Goal: Check status: Check status

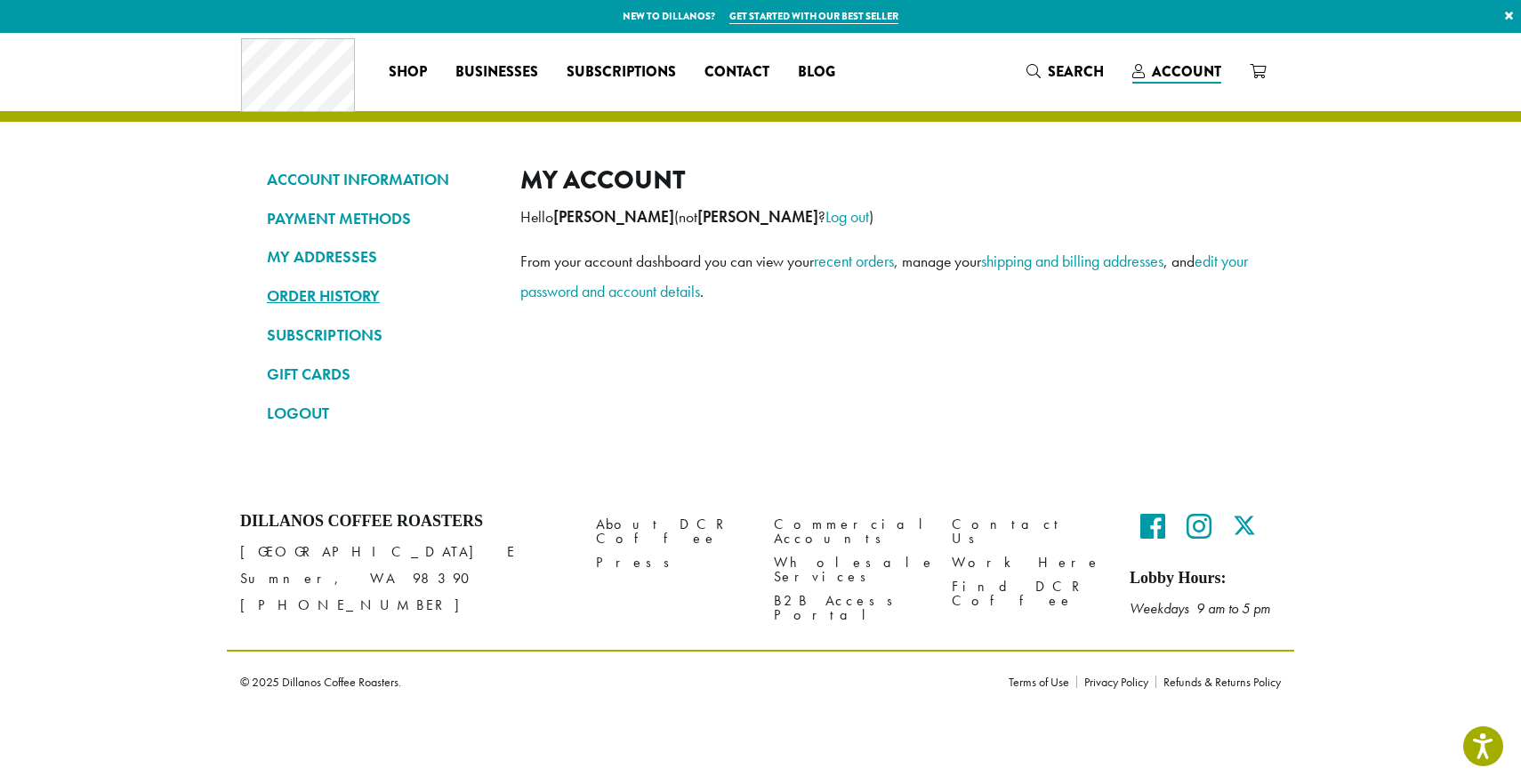
click at [314, 299] on link "ORDER HISTORY" at bounding box center [380, 295] width 227 height 30
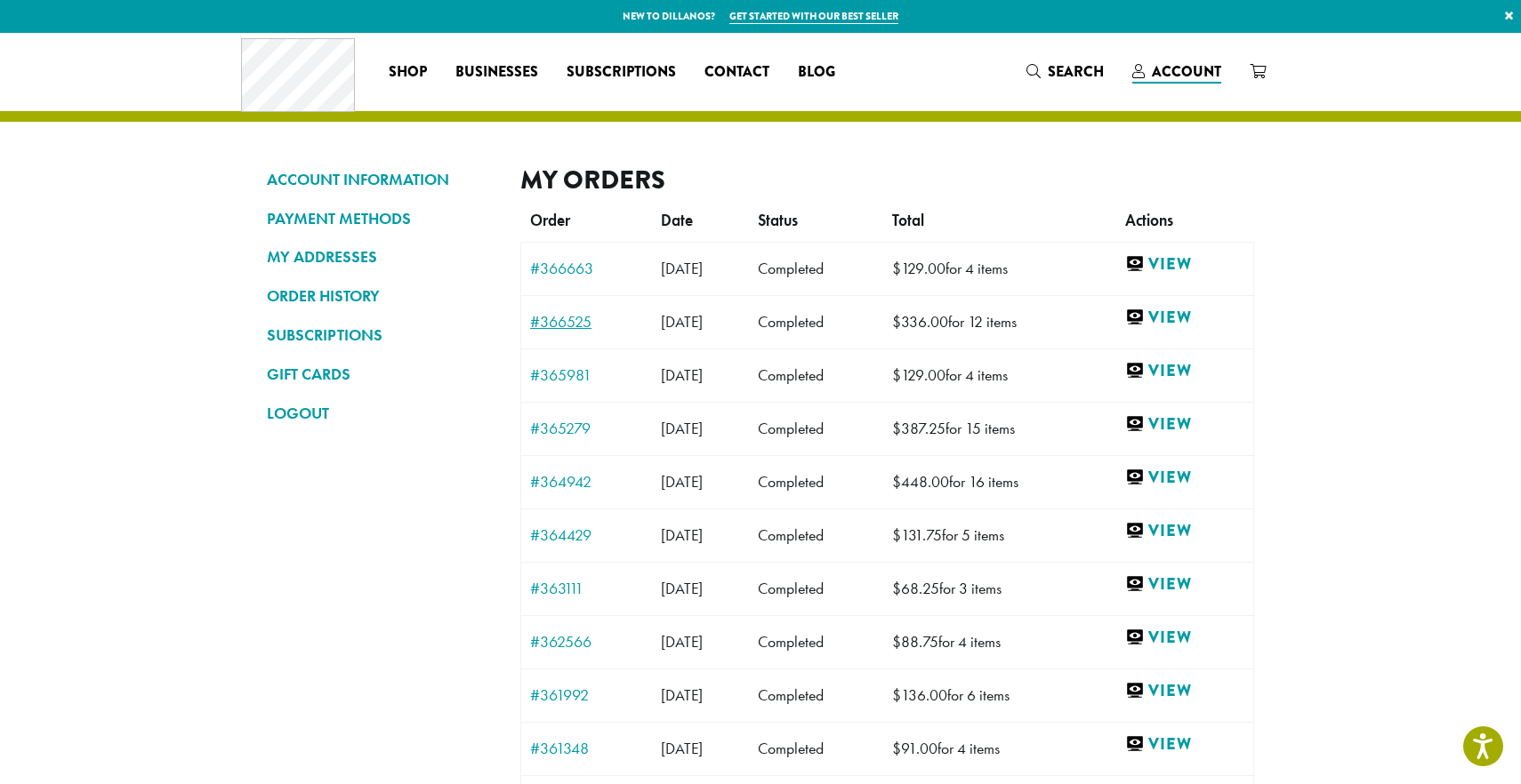
click at [587, 325] on link "#366525" at bounding box center [587, 321] width 113 height 16
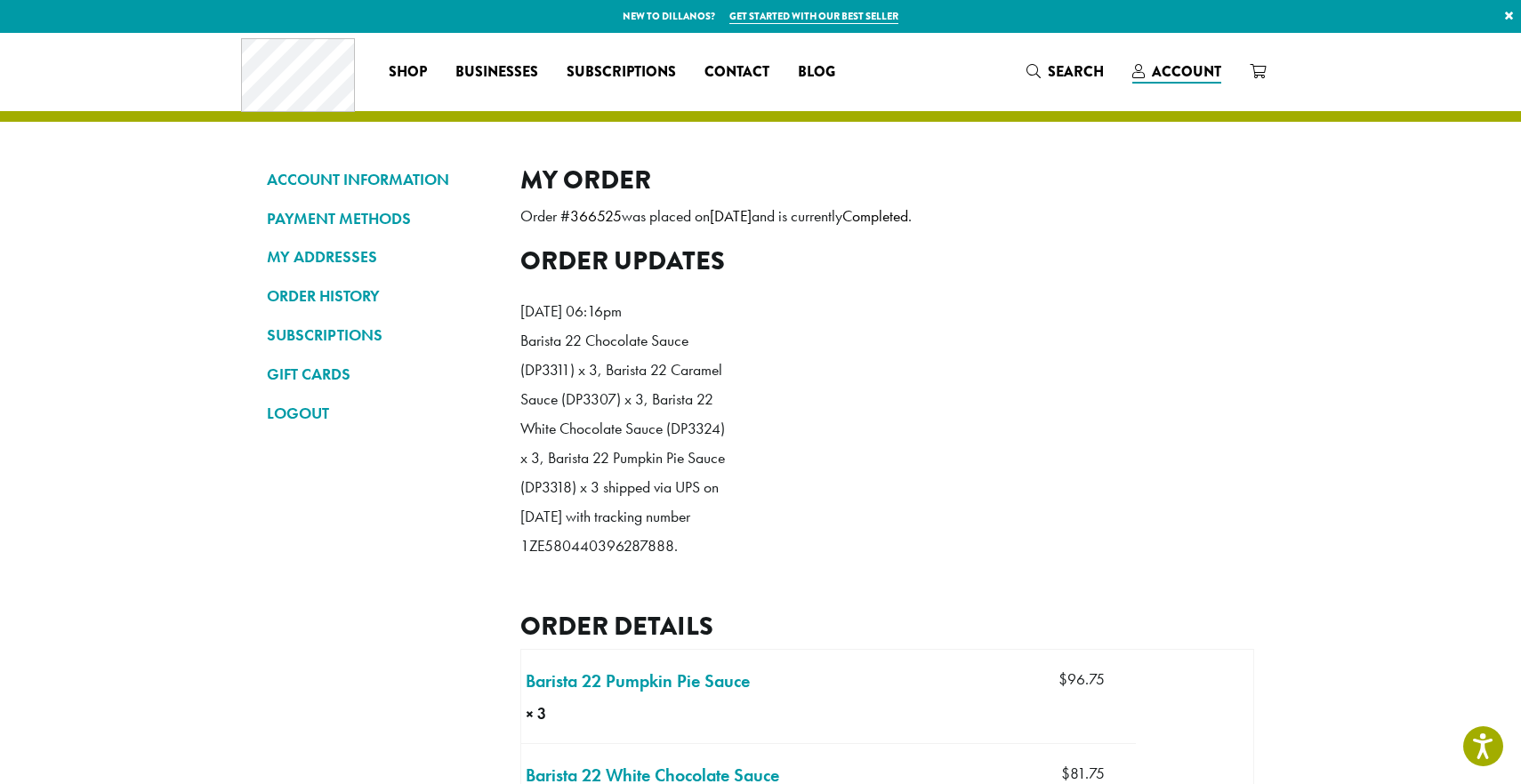
click at [607, 562] on p "Barista 22 Chocolate Sauce (DP3311) x 3, Barista 22 Caramel Sauce (DP3307) x 3,…" at bounding box center [623, 444] width 205 height 236
copy p "1ZE580440396287888"
click at [754, 520] on ol "Tuesday 9th of September 2025, 06:16pm Barista 22 Chocolate Sauce (DP3311) x 3,…" at bounding box center [887, 434] width 734 height 301
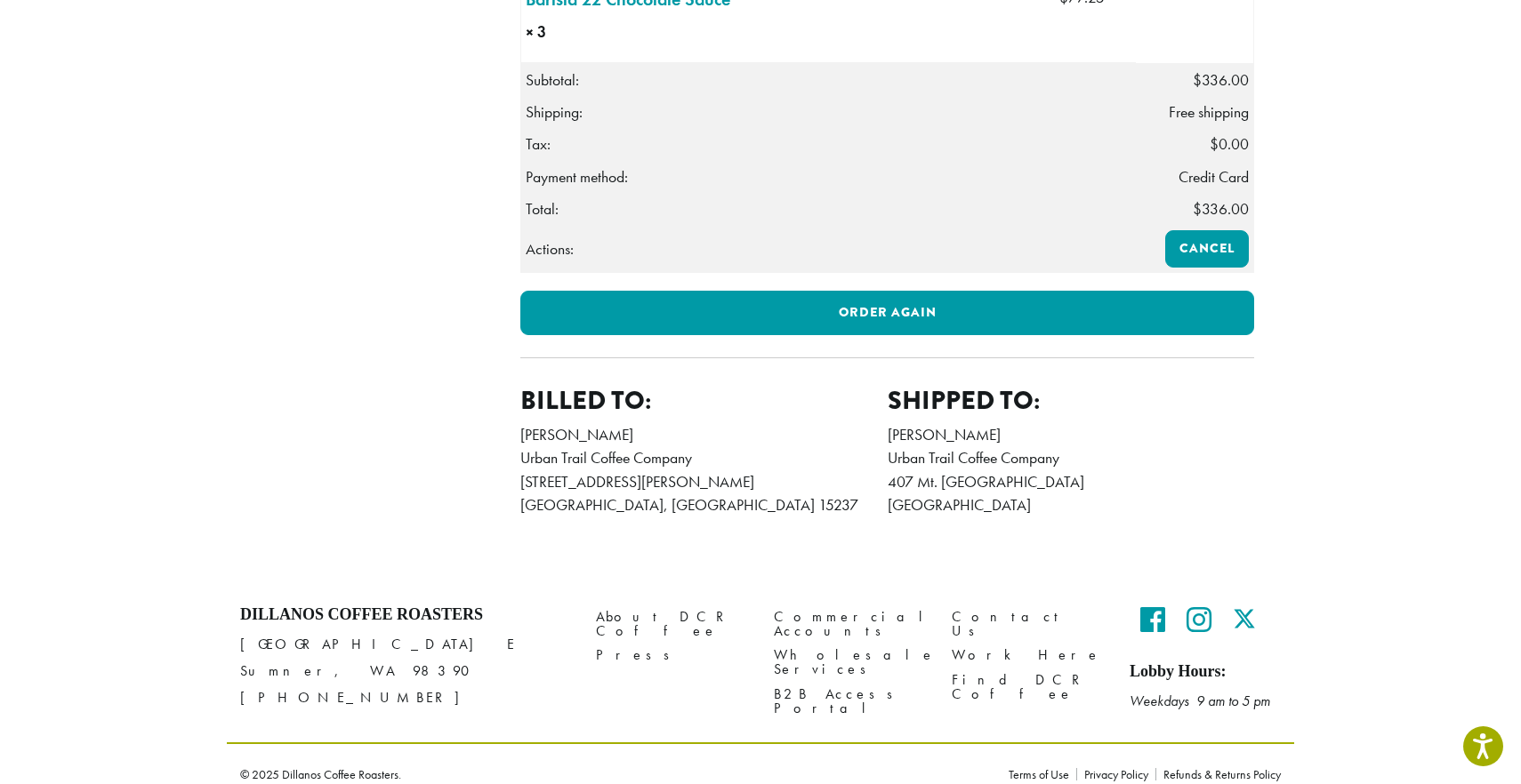
scroll to position [967, 0]
